Goal: Contribute content

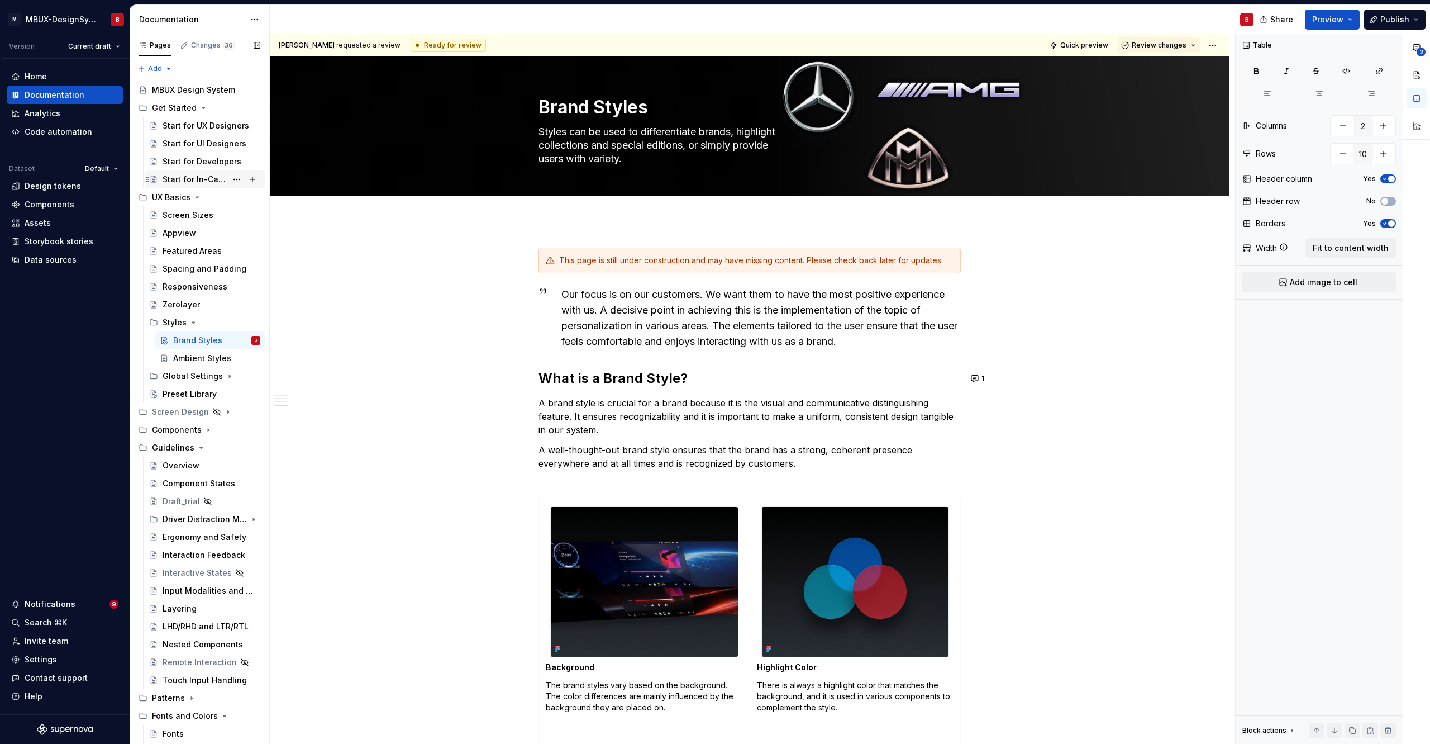
scroll to position [2665, 0]
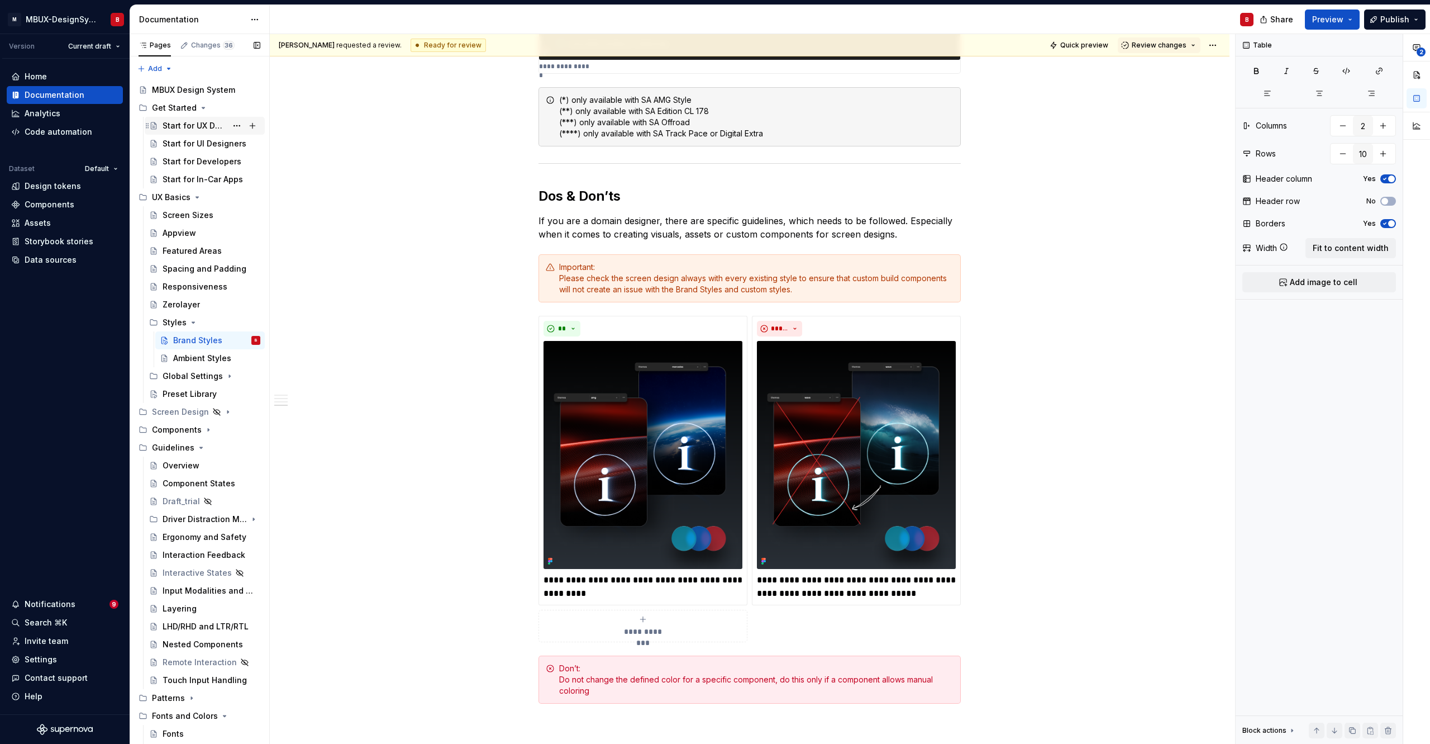
click at [207, 127] on div "Start for UX Designers" at bounding box center [195, 125] width 64 height 11
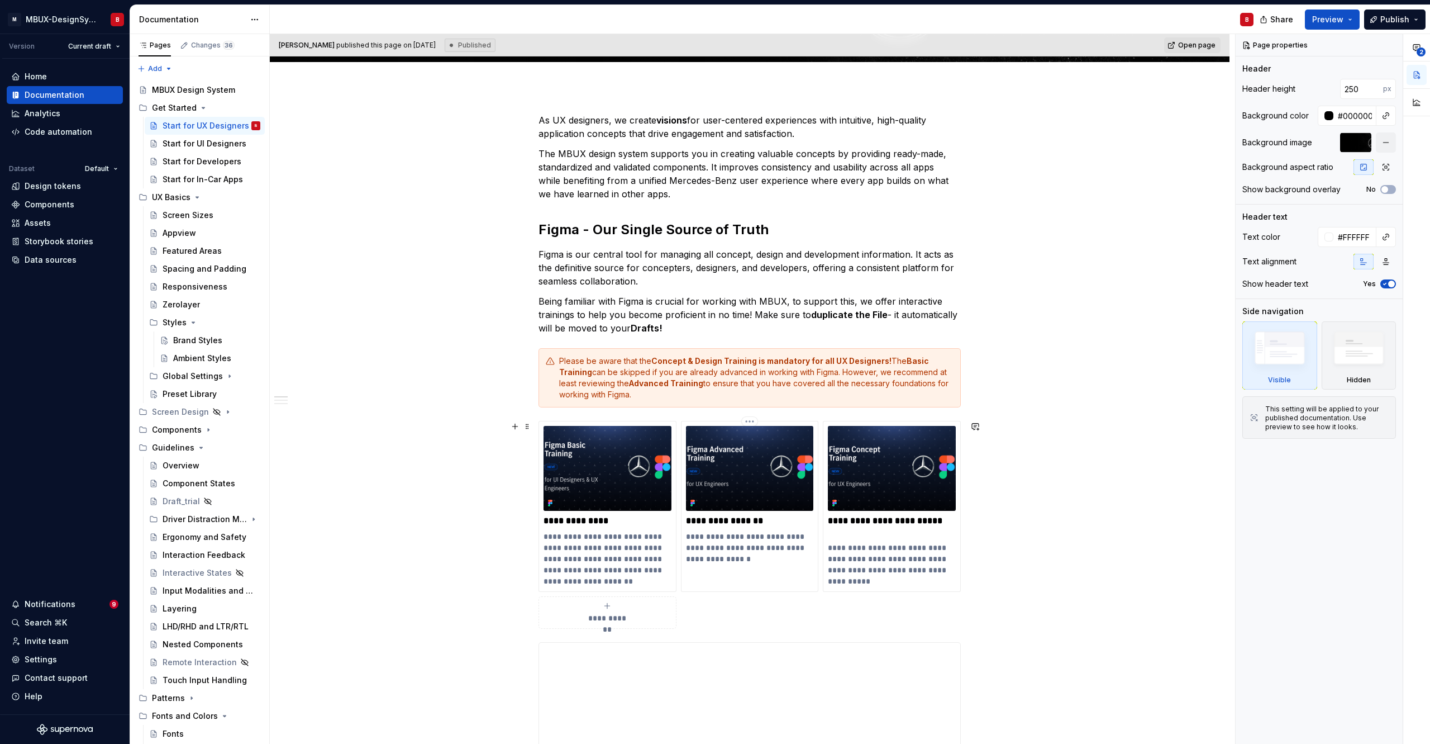
scroll to position [235, 0]
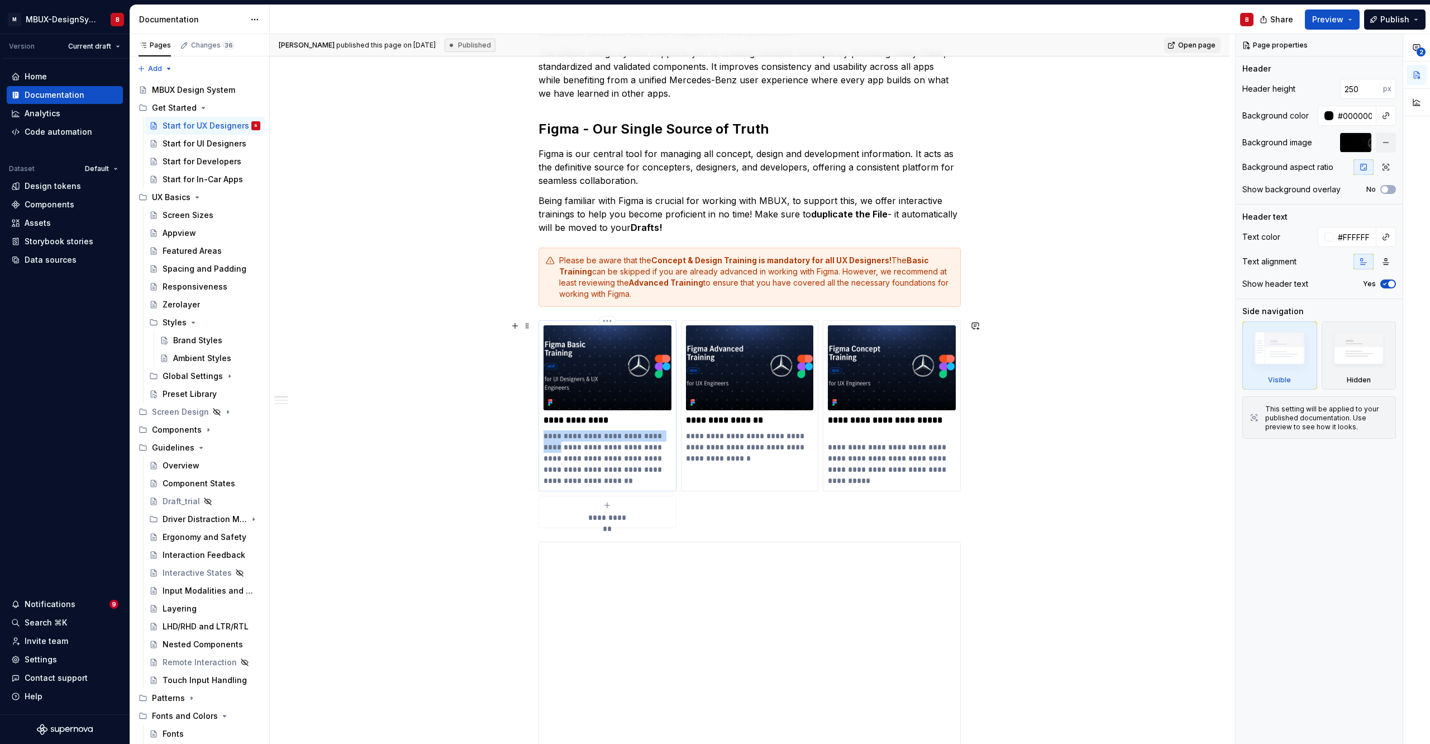
drag, startPoint x: 545, startPoint y: 437, endPoint x: 571, endPoint y: 443, distance: 26.3
click at [571, 443] on p "**********" at bounding box center [608, 458] width 128 height 56
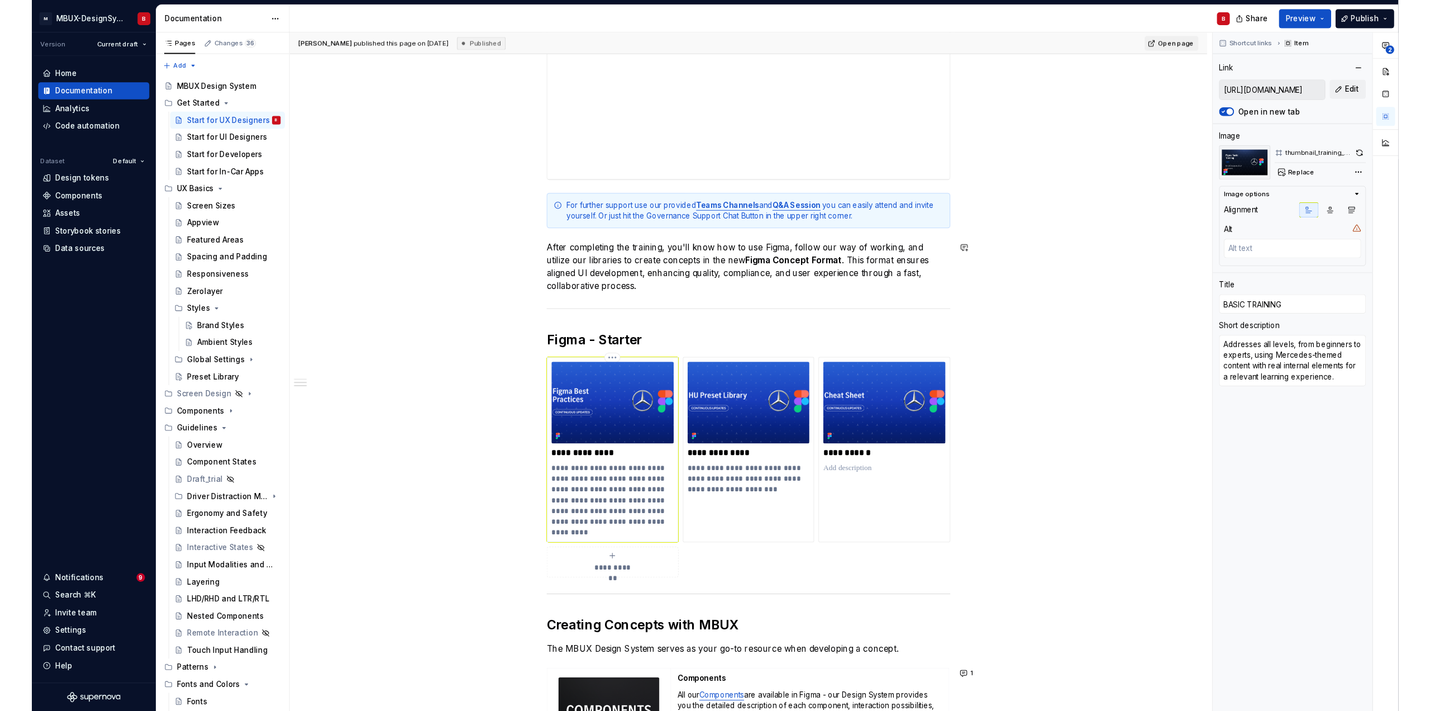
scroll to position [830, 0]
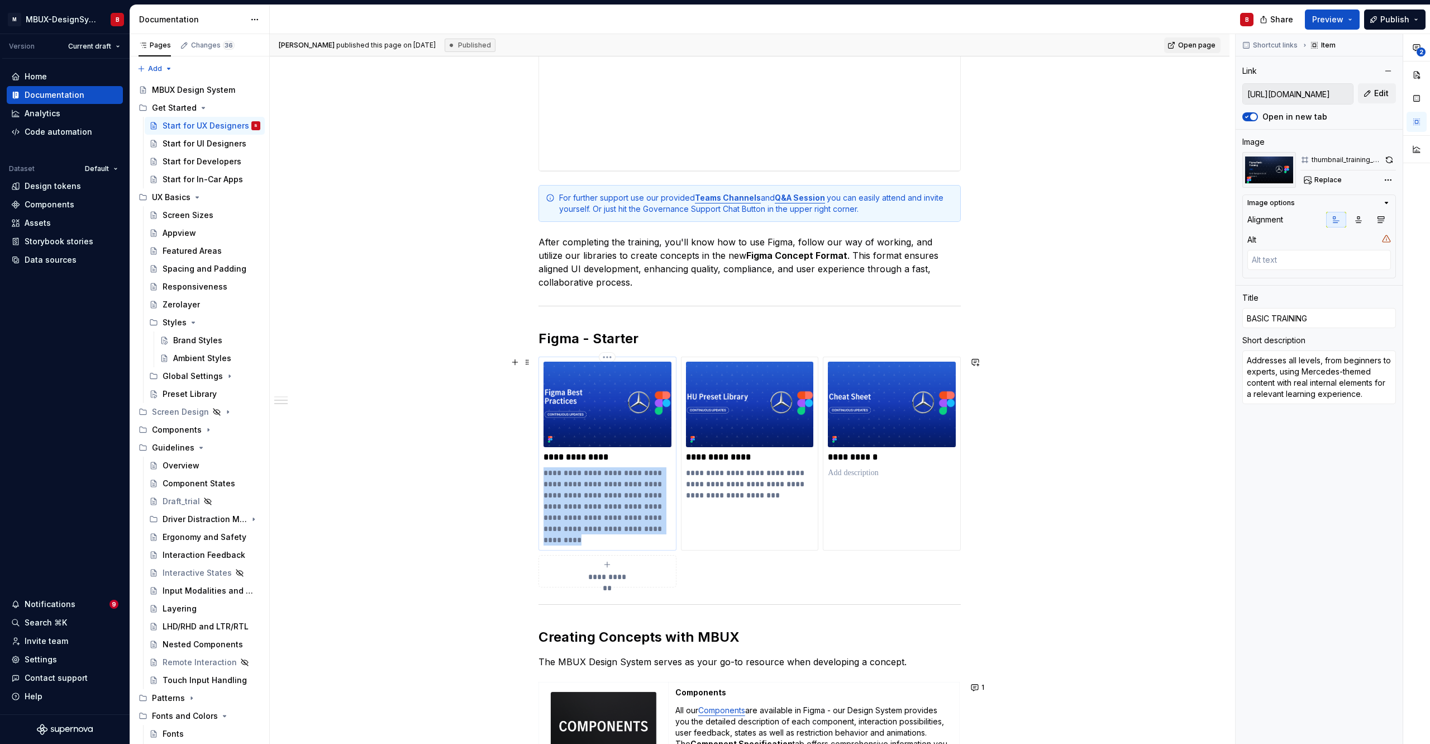
drag, startPoint x: 544, startPoint y: 473, endPoint x: 581, endPoint y: 538, distance: 74.6
click at [581, 538] on p "**********" at bounding box center [608, 506] width 128 height 78
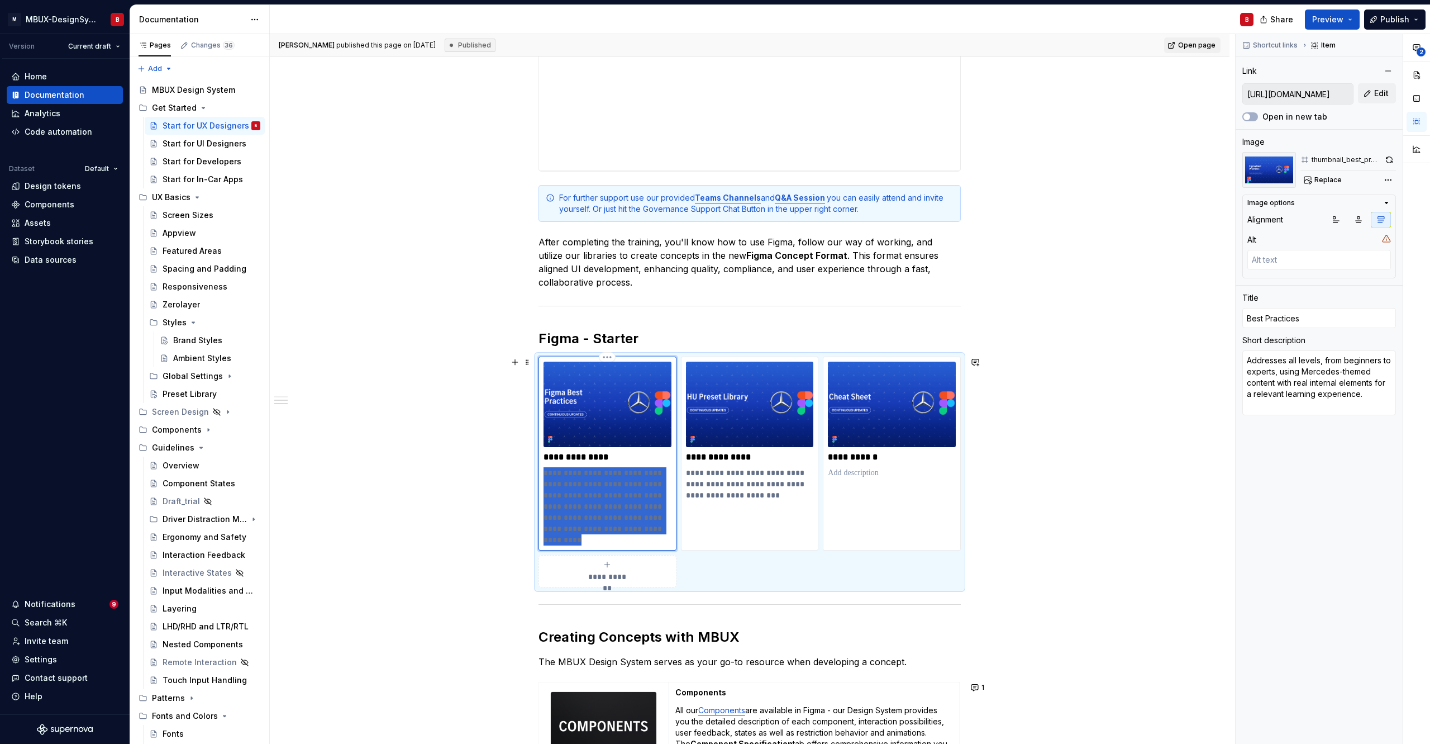
type textarea "*"
type input "[URL][DOMAIN_NAME]"
type input "Best Practices"
type textarea "In this file we collect all Figma related topics, which come up during the deep…"
click at [731, 482] on p "**********" at bounding box center [750, 484] width 128 height 34
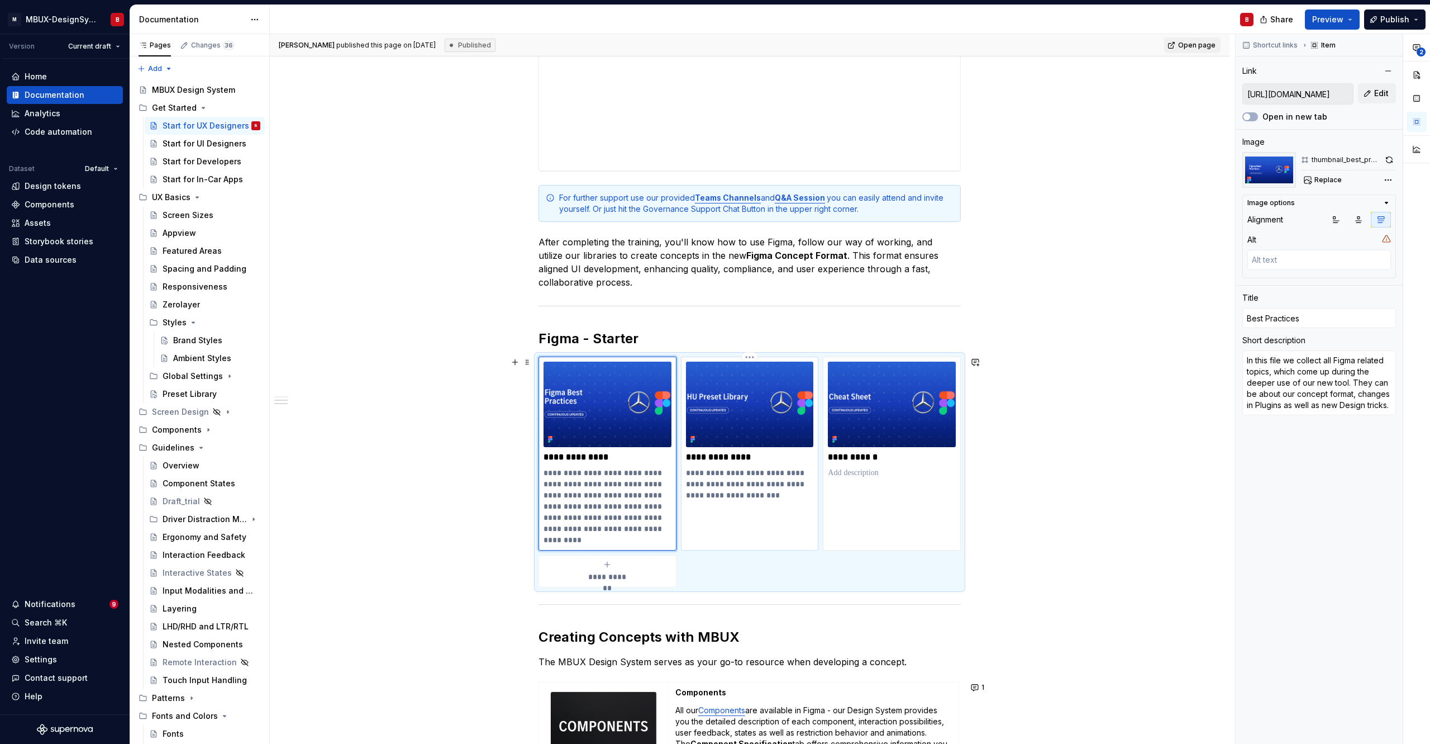
type textarea "*"
type input "[URL][DOMAIN_NAME]"
type input "Preset Library"
type textarea "This file contains preset components that can be used to create consistent scre…"
click at [731, 482] on p "**********" at bounding box center [750, 484] width 128 height 34
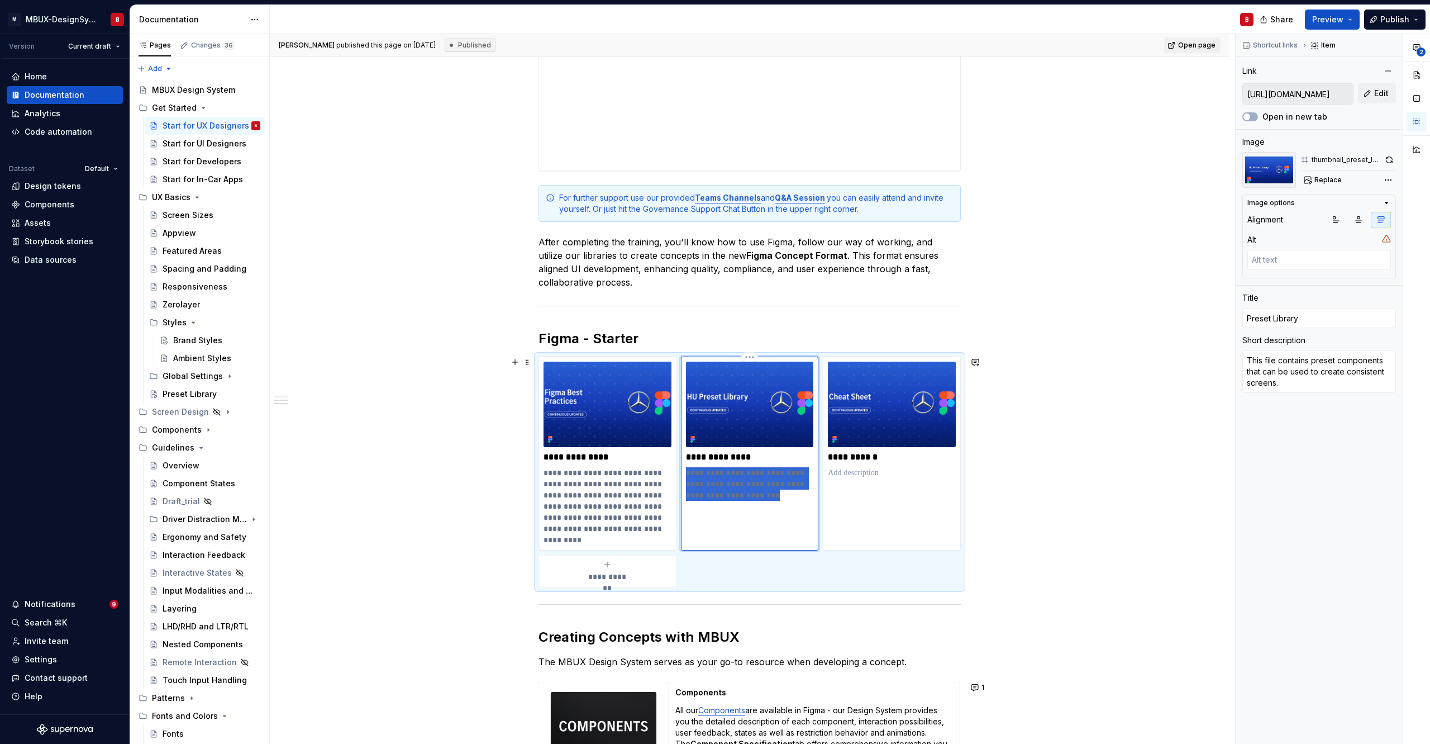
click at [731, 482] on p "**********" at bounding box center [750, 484] width 128 height 34
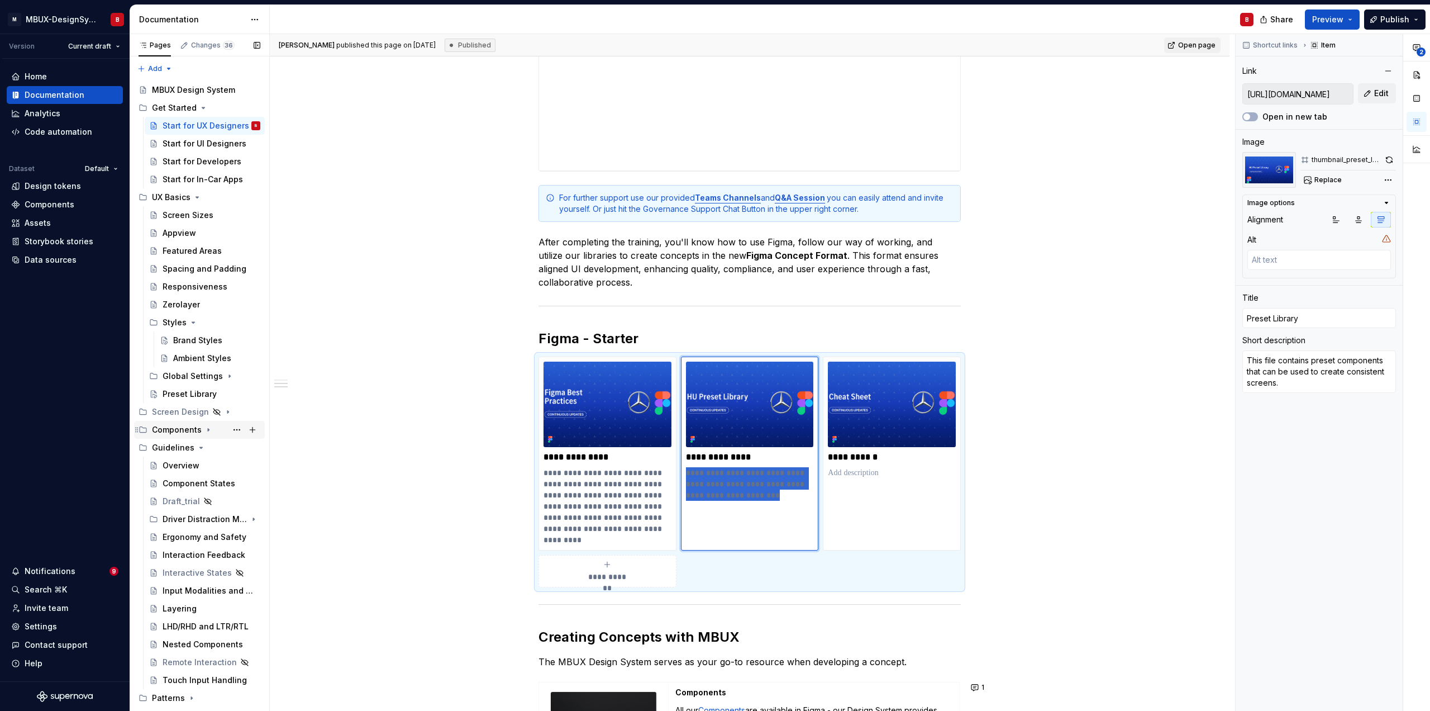
click at [197, 428] on div "Components" at bounding box center [177, 429] width 50 height 11
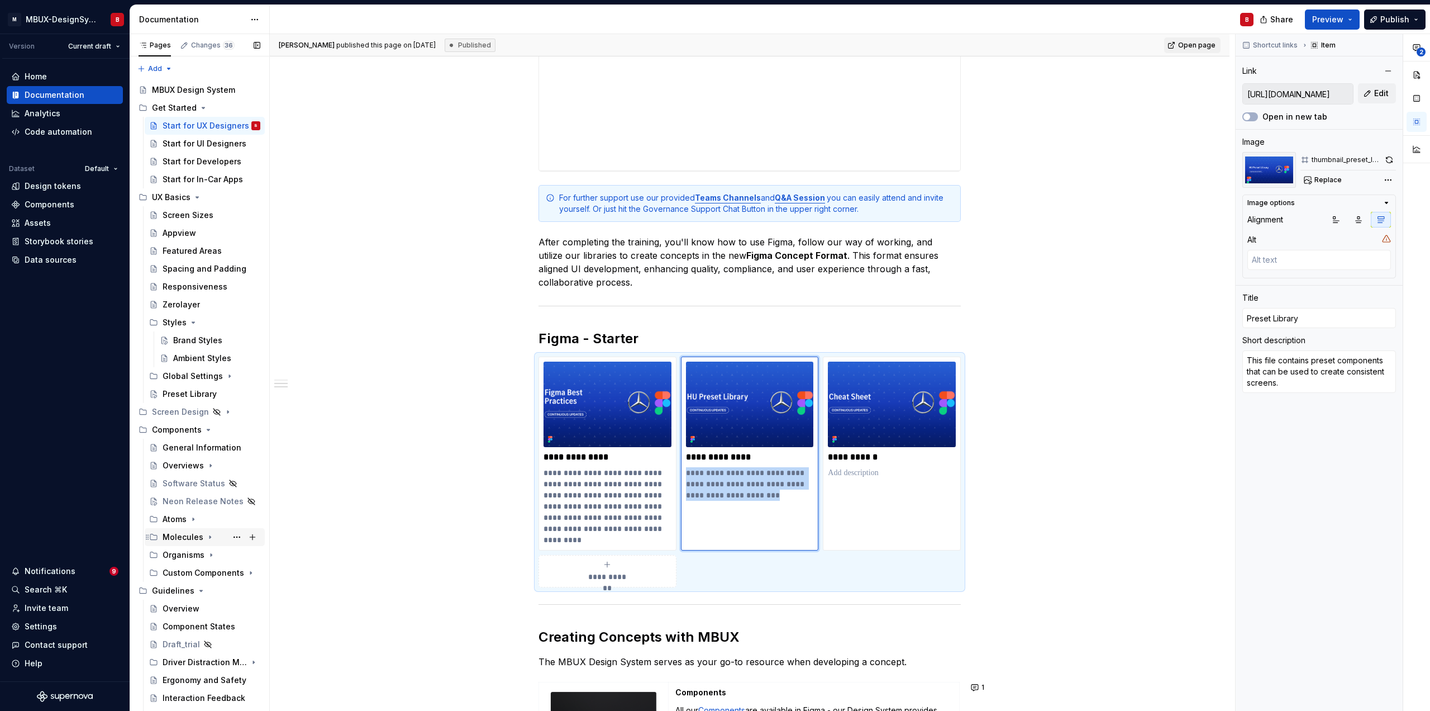
click at [194, 535] on div "Molecules" at bounding box center [183, 536] width 41 height 11
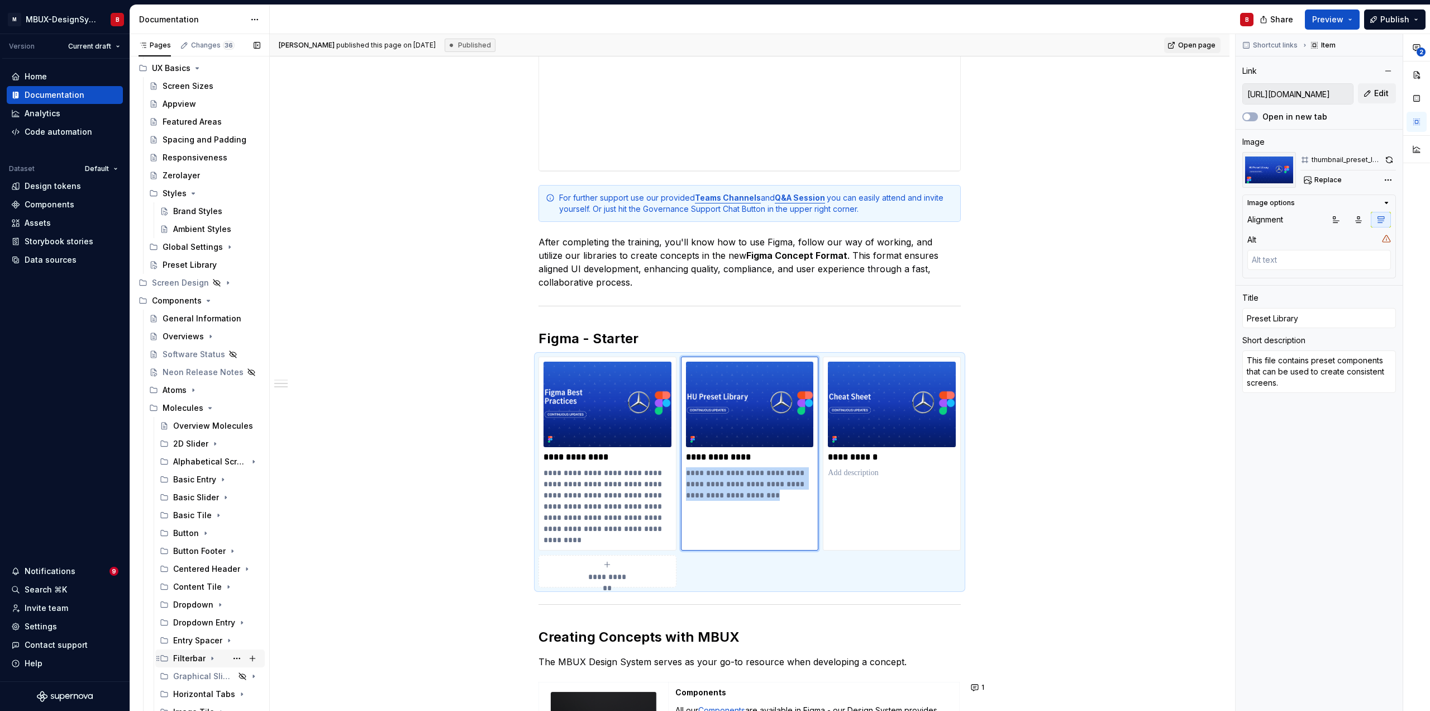
scroll to position [201, 0]
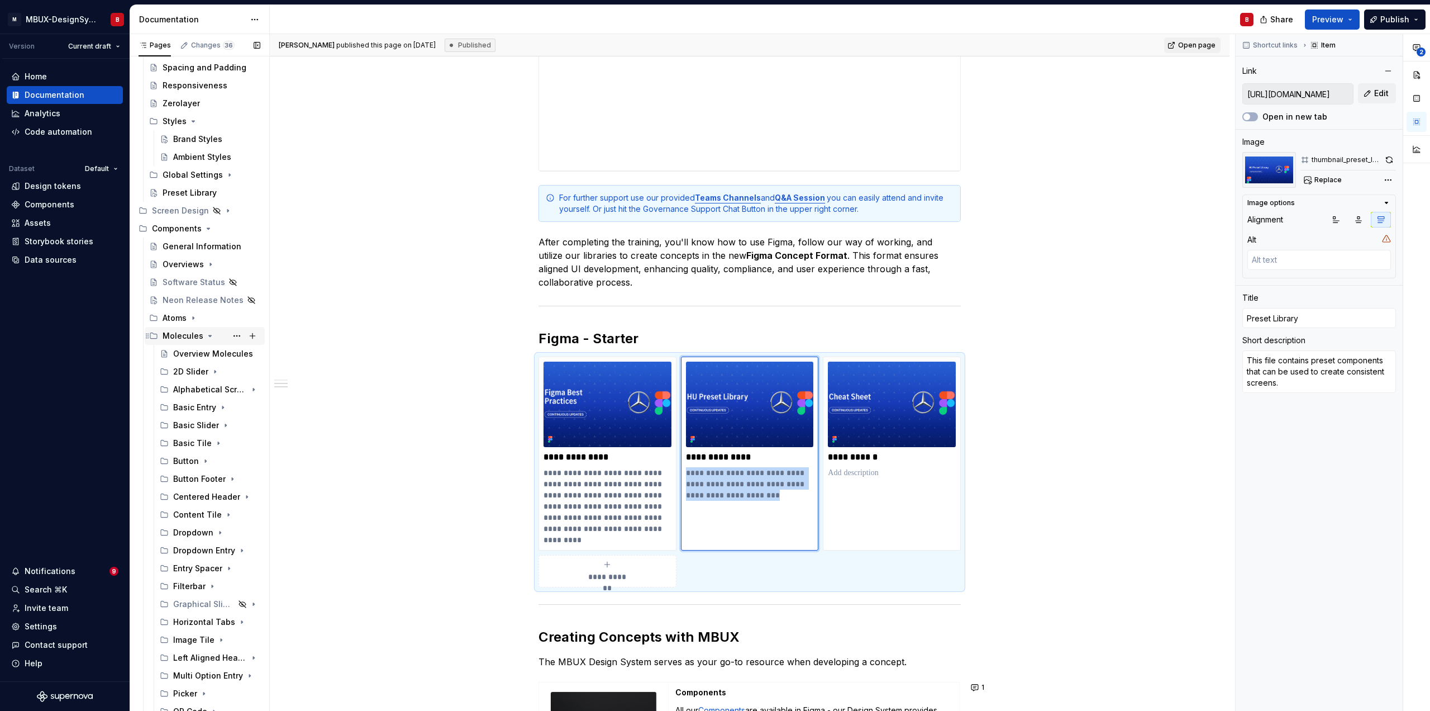
click at [208, 333] on icon "Page tree" at bounding box center [210, 335] width 9 height 9
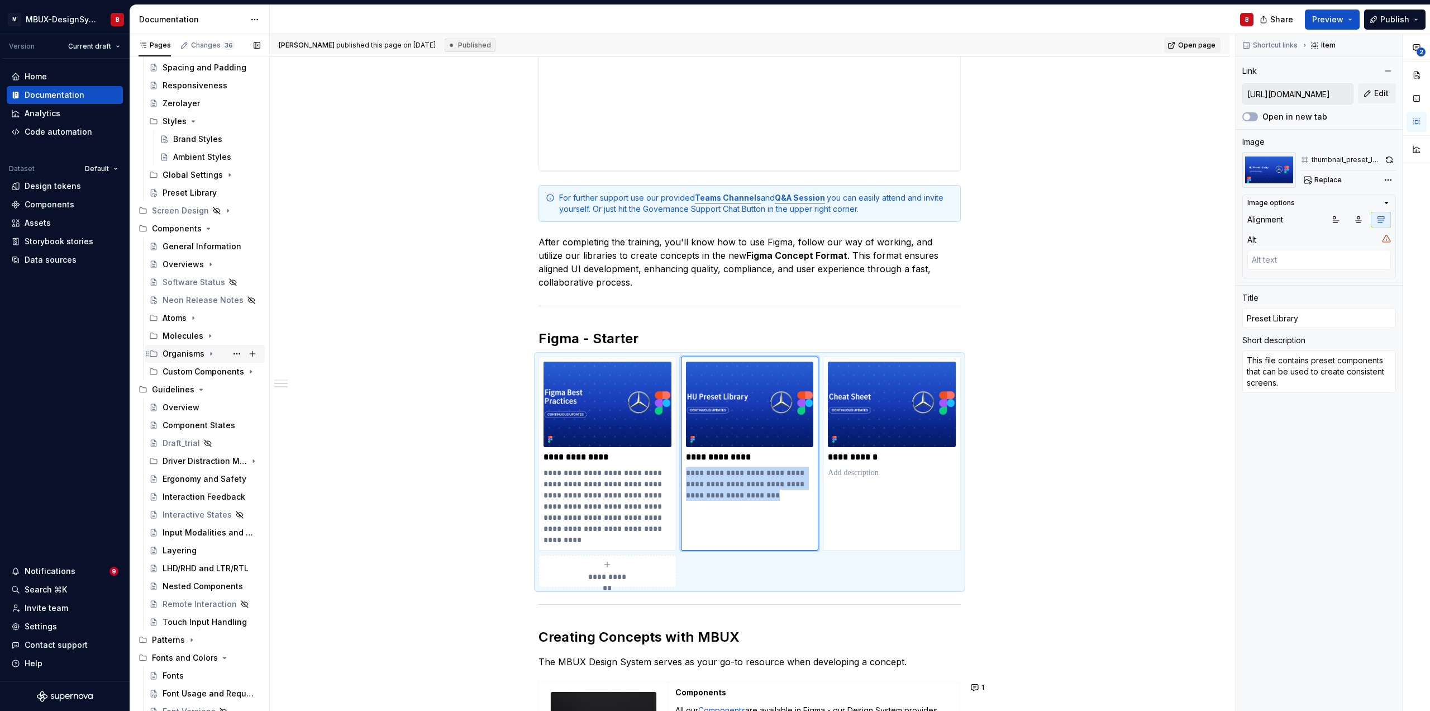
drag, startPoint x: 185, startPoint y: 356, endPoint x: 320, endPoint y: 440, distance: 158.6
click at [185, 356] on div "Organisms" at bounding box center [184, 353] width 42 height 11
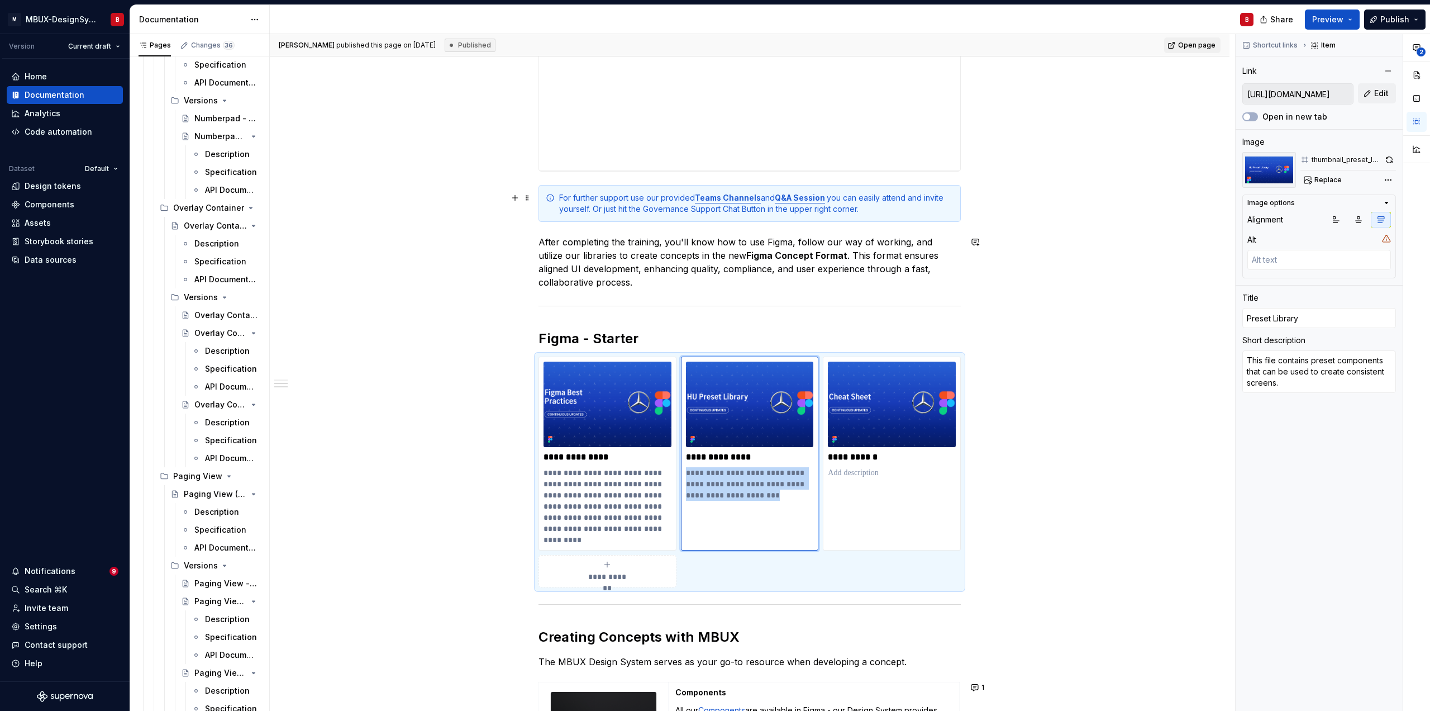
scroll to position [2296, 0]
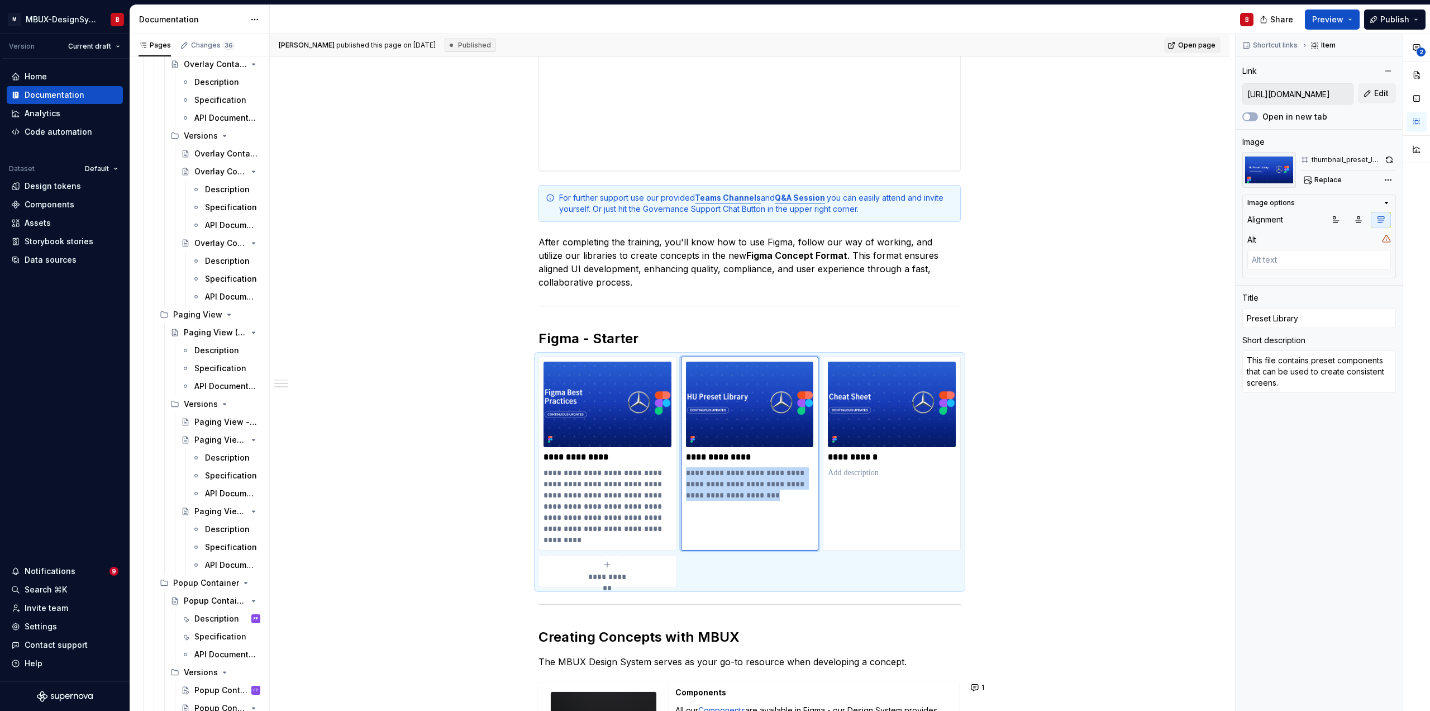
click at [1083, 28] on div "B" at bounding box center [766, 19] width 993 height 29
type textarea "*"
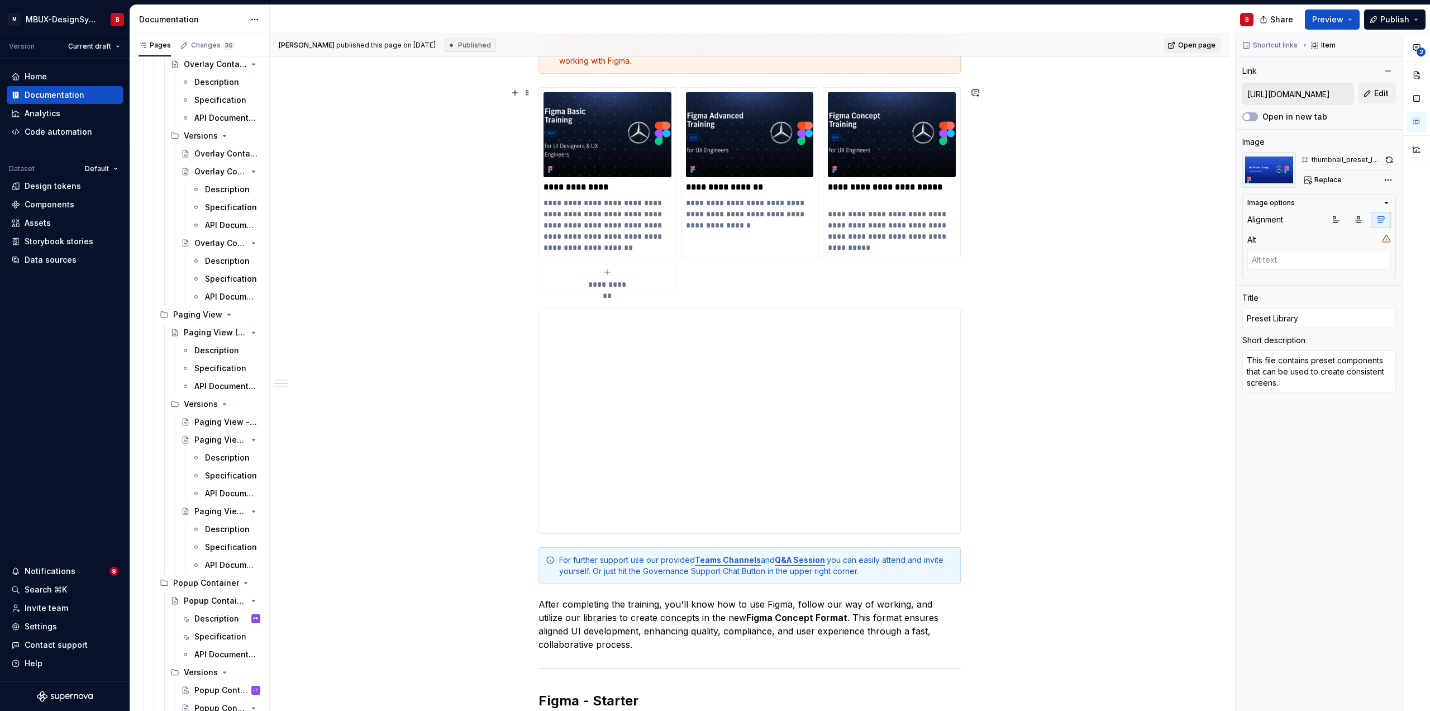
scroll to position [277, 0]
